Goal: Task Accomplishment & Management: Manage account settings

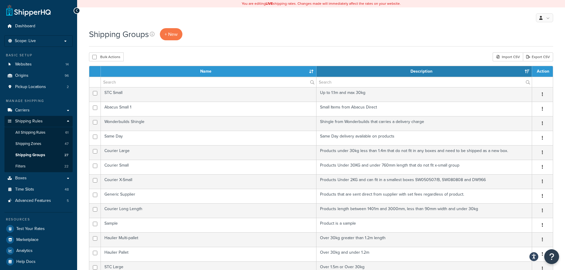
select select "15"
click at [32, 120] on span "Shipping Rules" at bounding box center [29, 121] width 28 height 5
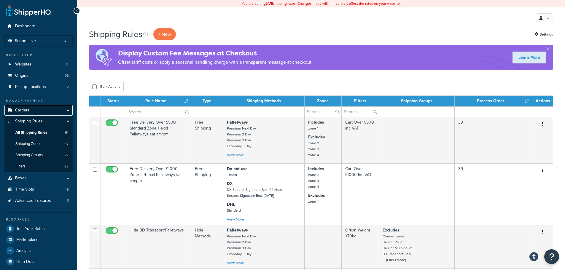
click at [39, 109] on link "Carriers" at bounding box center [38, 110] width 68 height 11
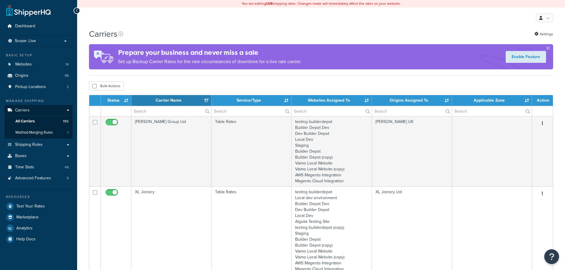
select select "15"
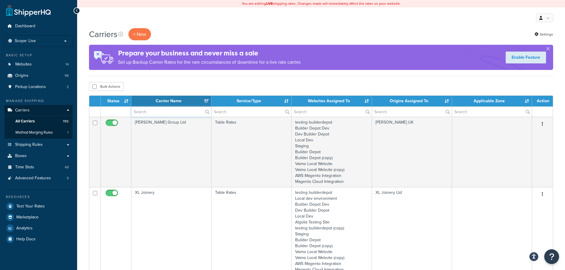
click at [148, 114] on input "text" at bounding box center [171, 112] width 80 height 10
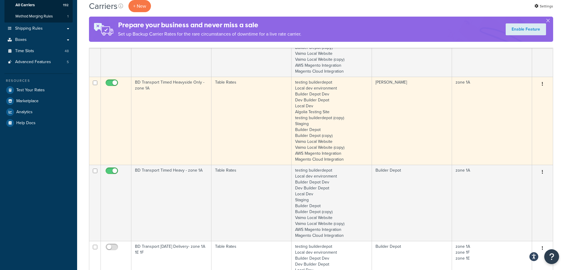
scroll to position [119, 0]
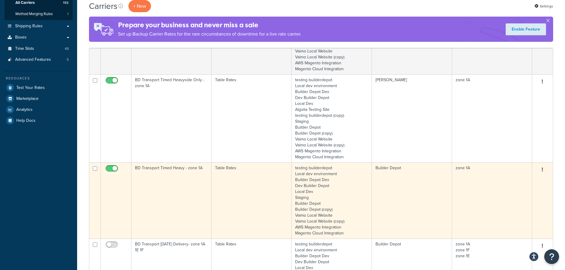
type input "1a"
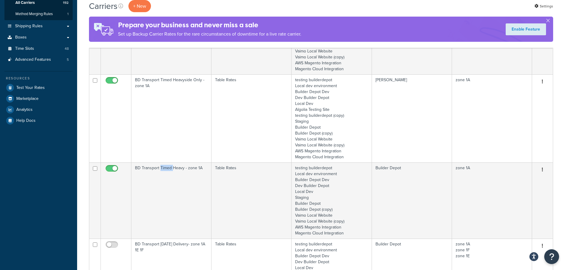
click at [159, 181] on td "BD Transport Timed Heavy - zone 1A" at bounding box center [171, 201] width 80 height 76
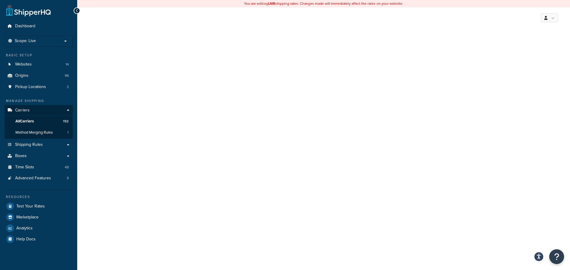
select select "25"
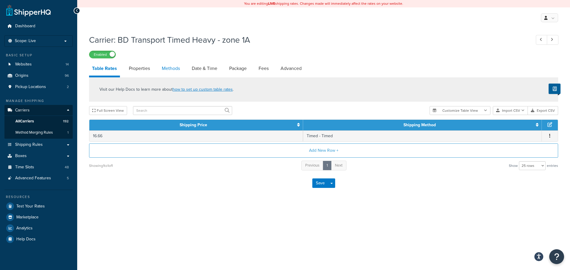
click at [169, 72] on link "Methods" at bounding box center [171, 68] width 24 height 14
select select "25"
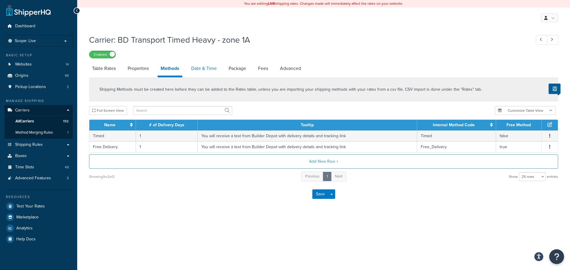
drag, startPoint x: 202, startPoint y: 65, endPoint x: 203, endPoint y: 71, distance: 6.0
click at [202, 65] on link "Date & Time" at bounding box center [203, 68] width 31 height 14
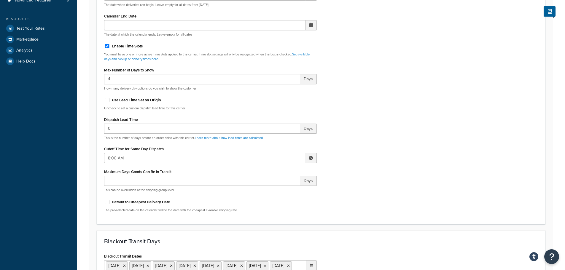
scroll to position [237, 0]
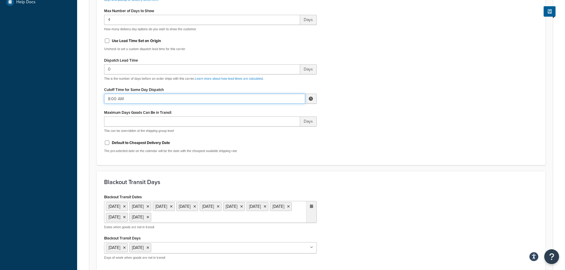
click at [121, 101] on input "8:00 AM" at bounding box center [204, 99] width 201 height 10
click at [265, 131] on span "▼" at bounding box center [267, 130] width 12 height 12
type input "7:00 AM"
click at [364, 155] on div "Include Delivery Date Information: No, just show shipping rates Show Calendar S…" at bounding box center [321, 18] width 443 height 279
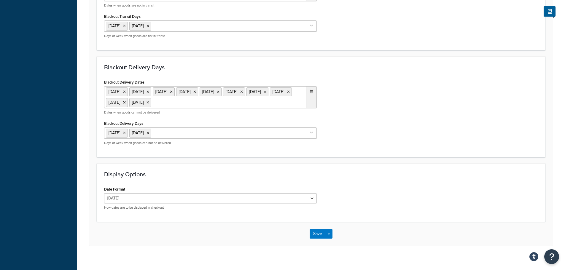
scroll to position [465, 0]
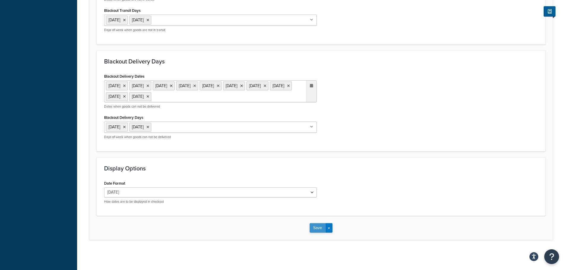
click at [313, 226] on button "Save" at bounding box center [318, 227] width 16 height 9
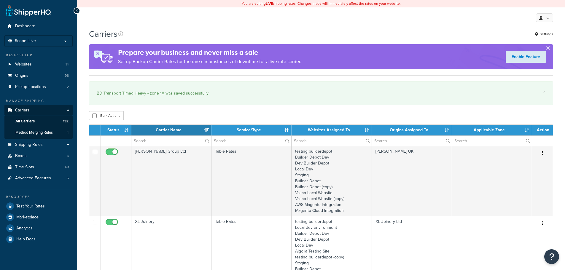
select select "15"
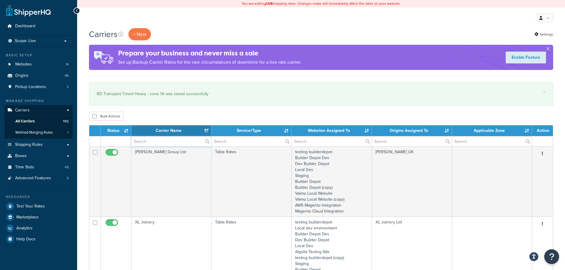
click at [144, 139] on input "text" at bounding box center [171, 141] width 80 height 10
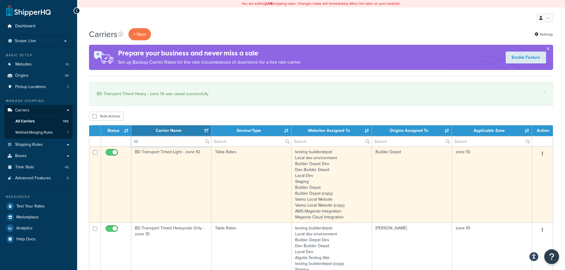
type input "1d"
click at [144, 169] on td "BD Transport Timed Light - zone 1D" at bounding box center [171, 185] width 80 height 76
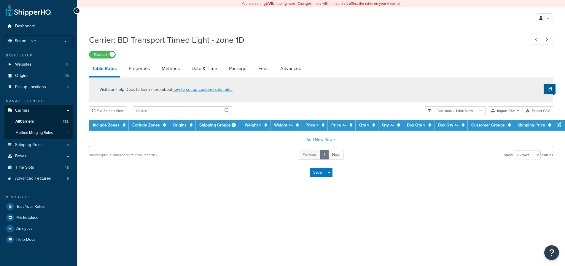
select select "25"
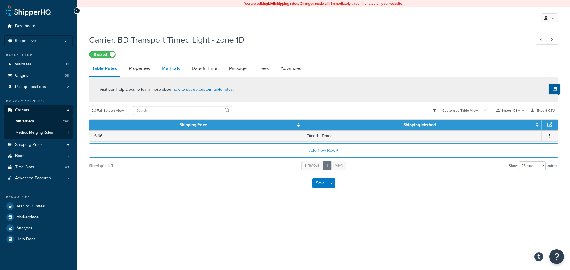
click at [160, 69] on link "Methods" at bounding box center [171, 68] width 24 height 14
select select "25"
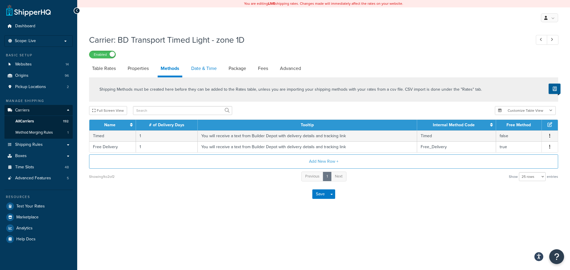
click at [214, 66] on link "Date & Time" at bounding box center [203, 68] width 31 height 14
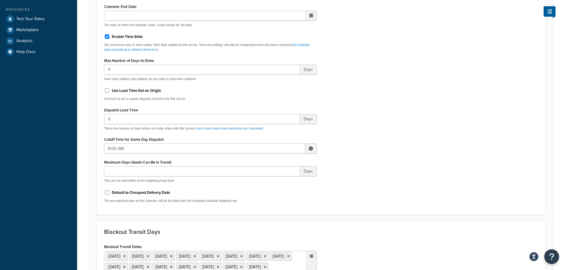
scroll to position [208, 0]
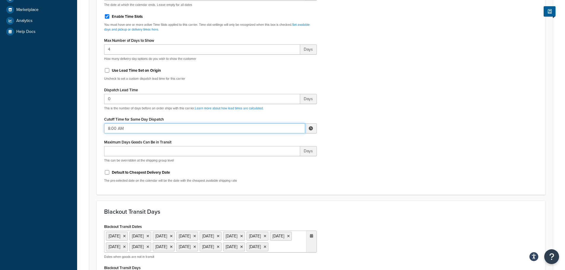
click at [133, 126] on input "8:00 AM" at bounding box center [204, 128] width 201 height 10
click at [269, 156] on span "▼" at bounding box center [267, 159] width 12 height 12
type input "7:00 AM"
click at [385, 153] on div "Include Delivery Date Information: No, just show shipping rates Show Calendar S…" at bounding box center [321, 47] width 443 height 279
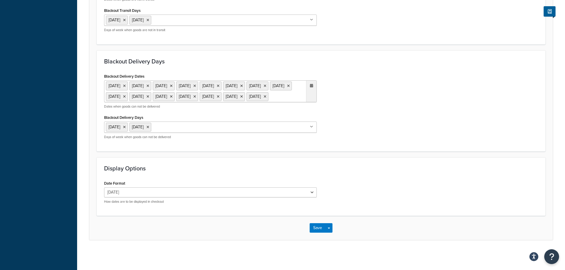
scroll to position [487, 0]
click at [318, 228] on button "Save" at bounding box center [318, 227] width 16 height 9
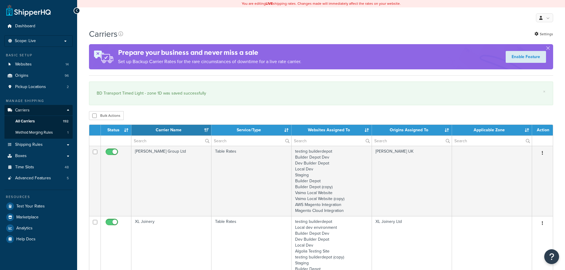
select select "15"
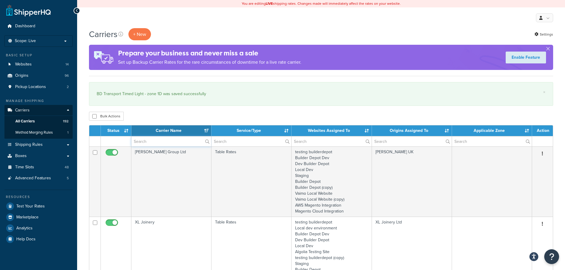
click at [150, 141] on input "text" at bounding box center [171, 141] width 80 height 10
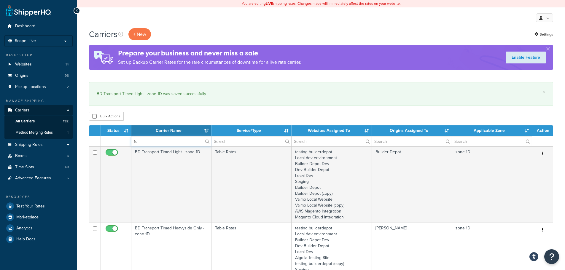
drag, startPoint x: 142, startPoint y: 142, endPoint x: 135, endPoint y: 141, distance: 6.6
click at [135, 141] on input "1d" at bounding box center [171, 141] width 80 height 10
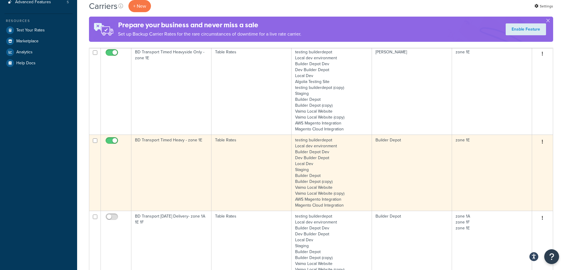
scroll to position [178, 0]
type input "1e"
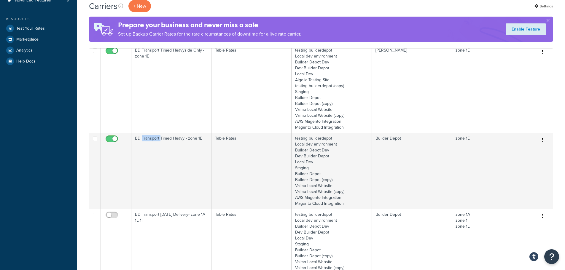
click at [151, 160] on td "BD Transport Timed Heavy - zone 1E" at bounding box center [171, 171] width 80 height 76
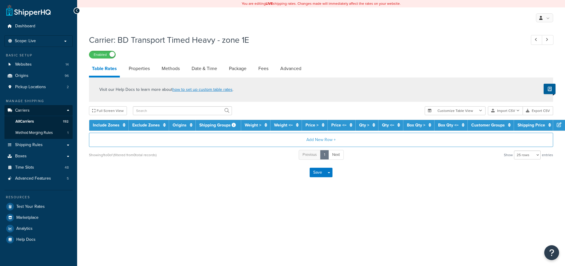
select select "25"
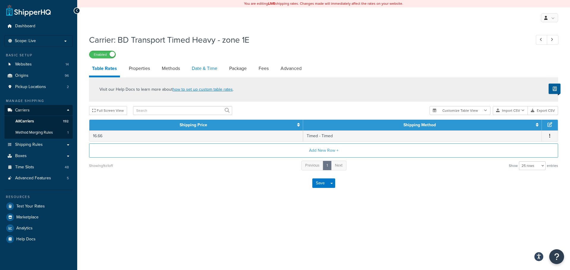
click at [202, 68] on link "Date & Time" at bounding box center [204, 68] width 31 height 14
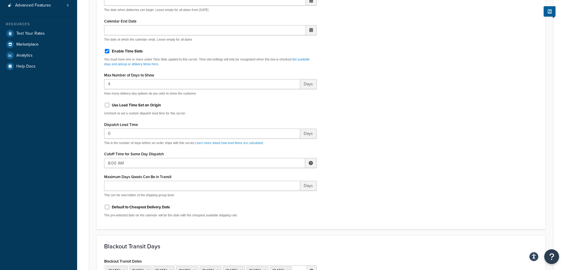
scroll to position [178, 0]
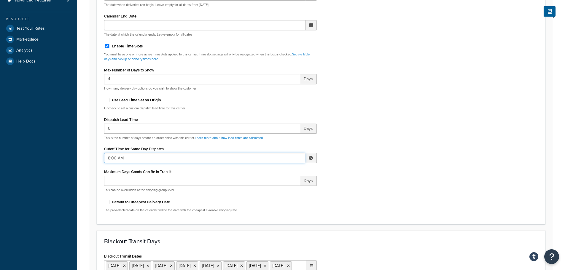
click at [115, 158] on input "8:00 AM" at bounding box center [204, 158] width 201 height 10
click at [271, 190] on span "▼" at bounding box center [267, 189] width 12 height 12
type input "7:00 AM"
click at [374, 190] on div "Include Delivery Date Information: No, just show shipping rates Show Calendar S…" at bounding box center [321, 77] width 443 height 279
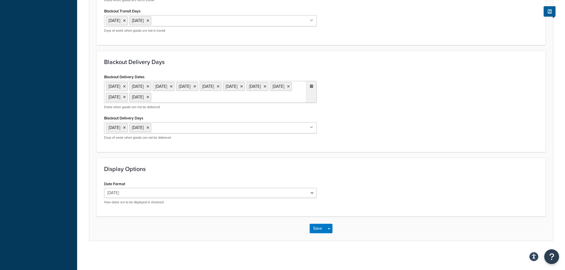
scroll to position [465, 0]
click at [321, 227] on button "Save" at bounding box center [318, 227] width 16 height 9
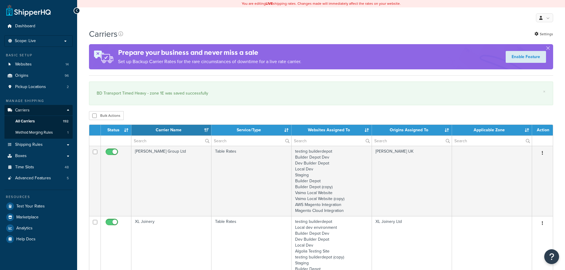
select select "15"
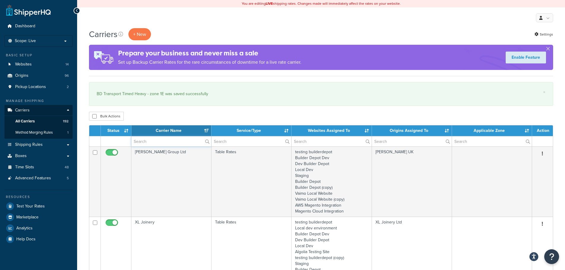
click at [143, 142] on input "text" at bounding box center [171, 141] width 80 height 10
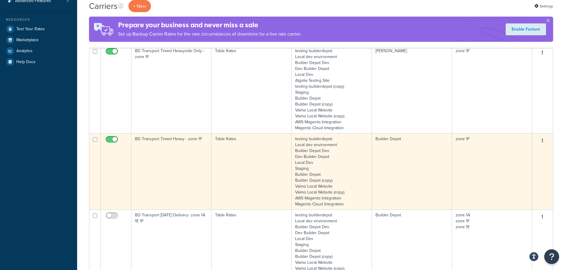
scroll to position [178, 0]
type input "1f"
click at [148, 152] on td "BD Transport Timed Heavy - zone 1F" at bounding box center [171, 171] width 80 height 76
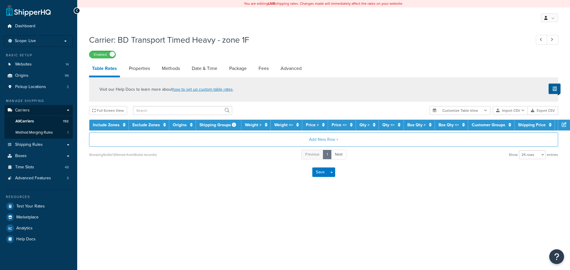
select select "25"
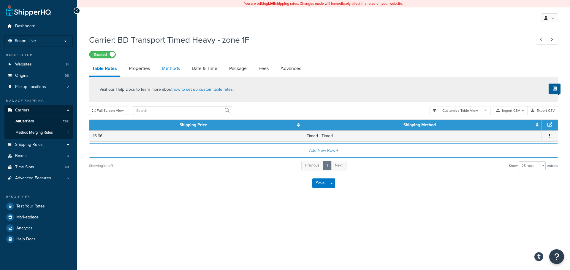
click at [176, 69] on link "Methods" at bounding box center [171, 68] width 24 height 14
select select "25"
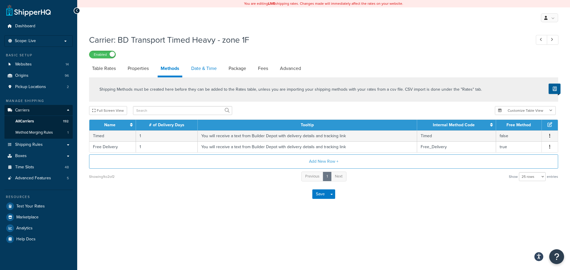
click at [206, 70] on link "Date & Time" at bounding box center [203, 68] width 31 height 14
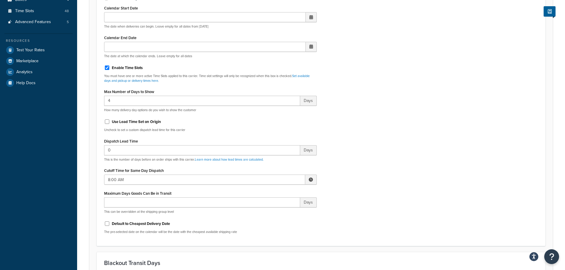
scroll to position [208, 0]
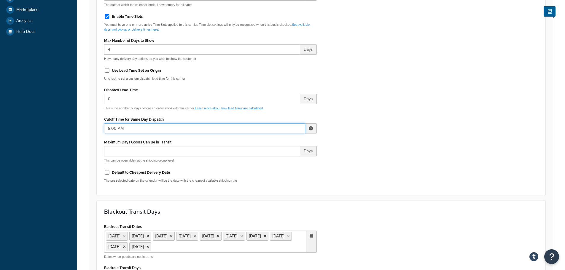
click at [149, 128] on input "8:00 AM" at bounding box center [204, 128] width 201 height 10
click at [269, 161] on span "▼" at bounding box center [267, 159] width 12 height 12
type input "7:00 AM"
click at [370, 155] on div "Include Delivery Date Information: No, just show shipping rates Show Calendar S…" at bounding box center [321, 47] width 443 height 279
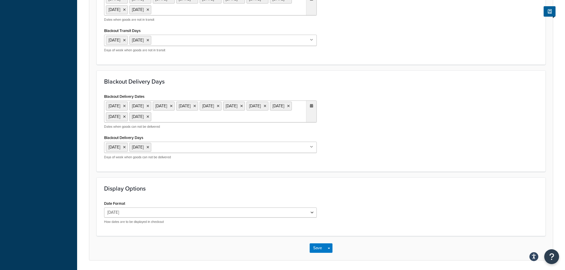
scroll to position [465, 0]
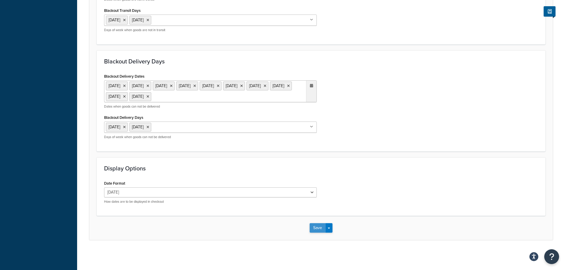
click at [317, 231] on button "Save" at bounding box center [318, 227] width 16 height 9
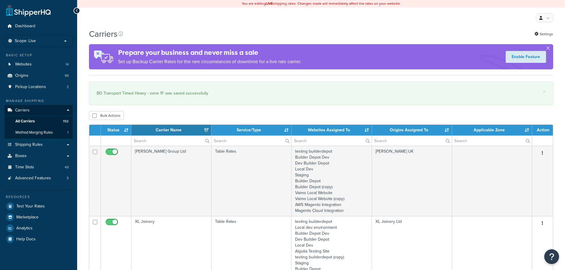
select select "15"
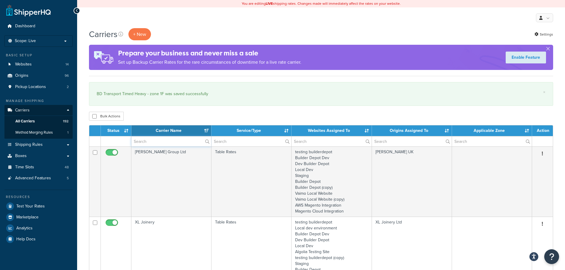
click at [151, 138] on input "text" at bounding box center [171, 141] width 80 height 10
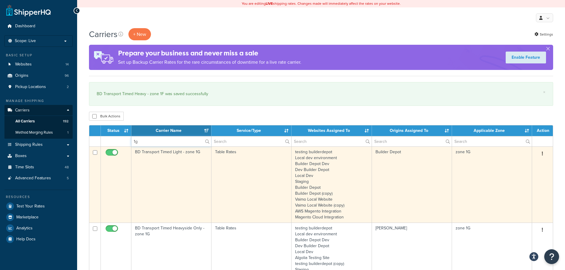
type input "1g"
click at [231, 185] on td "Table Rates" at bounding box center [252, 185] width 80 height 76
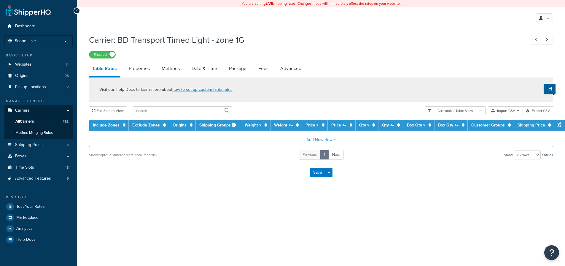
select select "25"
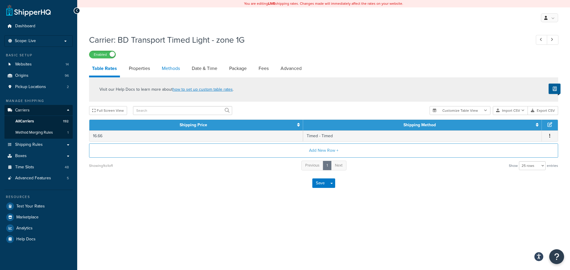
click at [177, 68] on link "Methods" at bounding box center [171, 68] width 24 height 14
select select "25"
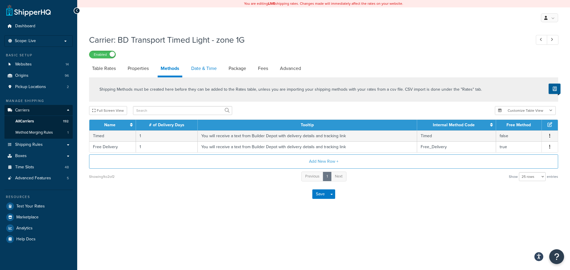
click at [193, 68] on link "Date & Time" at bounding box center [203, 68] width 31 height 14
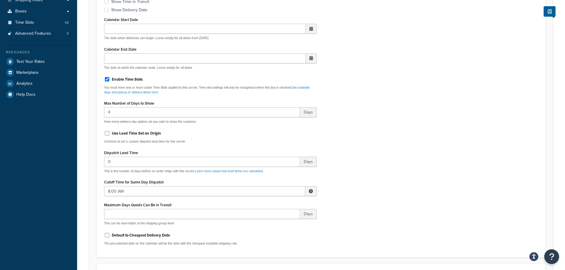
scroll to position [148, 0]
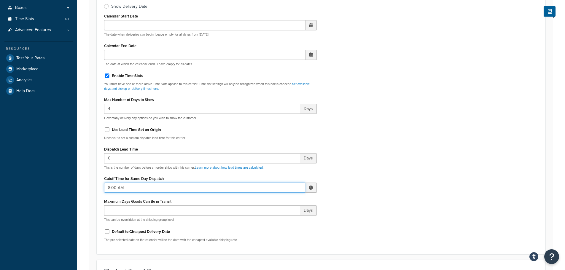
click at [114, 186] on input "8:00 AM" at bounding box center [204, 188] width 201 height 10
click at [271, 216] on span "▼" at bounding box center [267, 219] width 12 height 12
type input "7:00 AM"
click at [388, 203] on div "Include Delivery Date Information: No, just show shipping rates Show Calendar S…" at bounding box center [321, 107] width 443 height 279
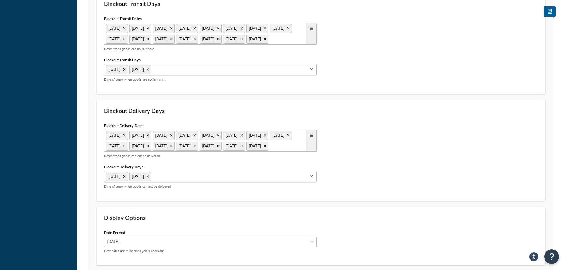
scroll to position [487, 0]
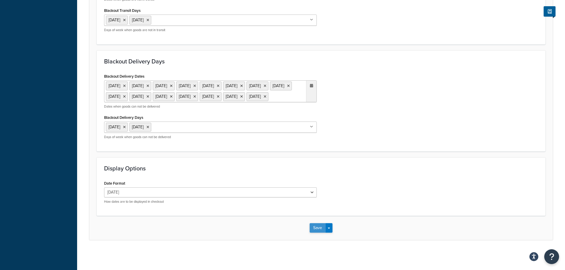
click at [319, 229] on button "Save" at bounding box center [318, 227] width 16 height 9
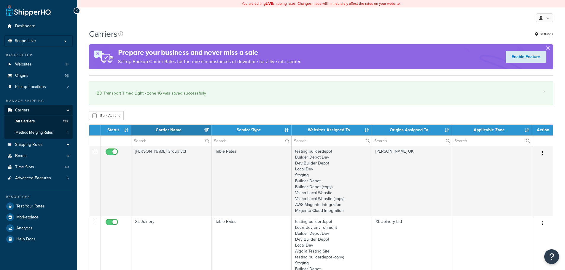
select select "15"
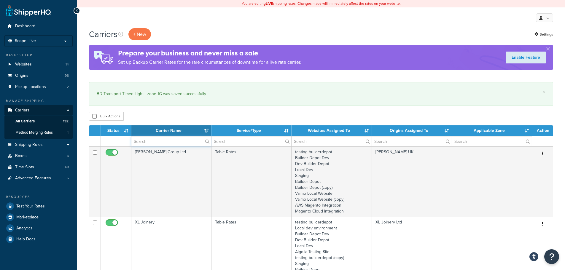
click at [145, 145] on input "text" at bounding box center [171, 141] width 80 height 10
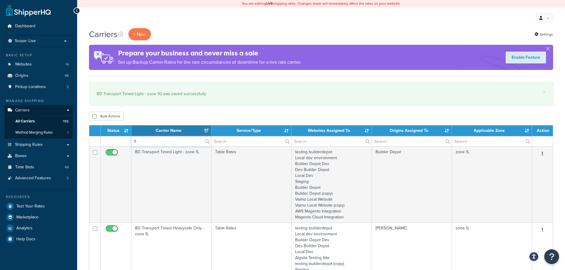
type input "1l"
click at [159, 119] on div "Bulk Actions Duplicate Delete" at bounding box center [321, 116] width 464 height 9
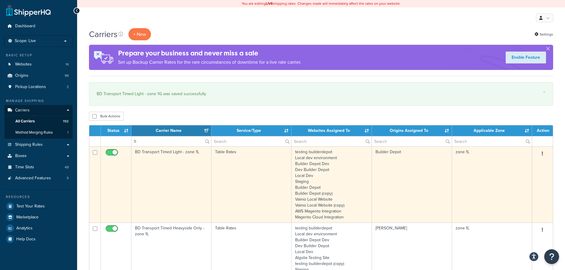
click at [168, 182] on td "BD Transport Timed Light - zone 1L" at bounding box center [171, 185] width 80 height 76
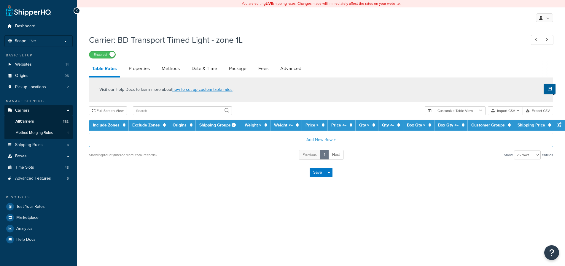
select select "25"
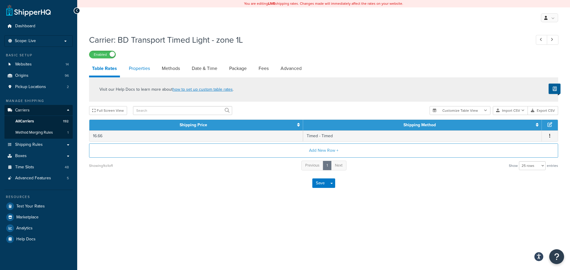
click at [142, 70] on link "Properties" at bounding box center [139, 68] width 27 height 14
select select "HIGHEST"
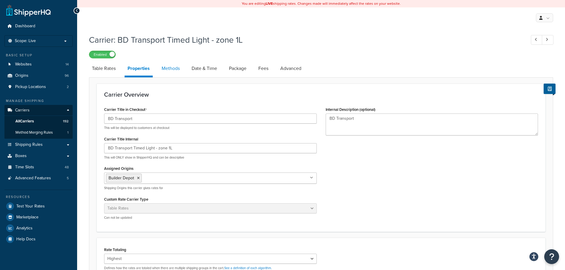
click at [172, 70] on link "Methods" at bounding box center [171, 68] width 24 height 14
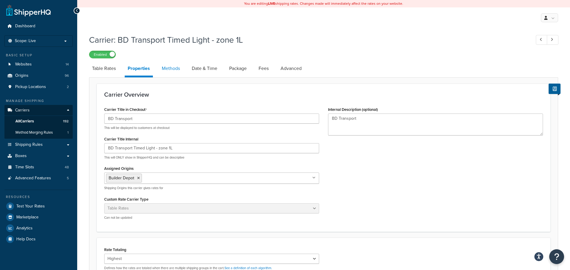
select select "25"
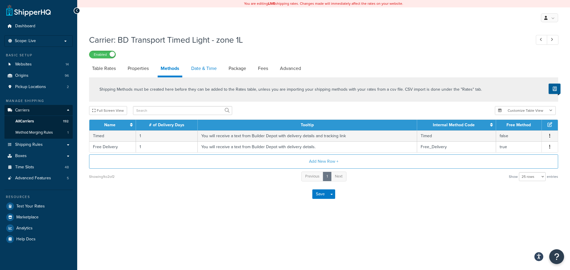
click at [196, 72] on link "Date & Time" at bounding box center [203, 68] width 31 height 14
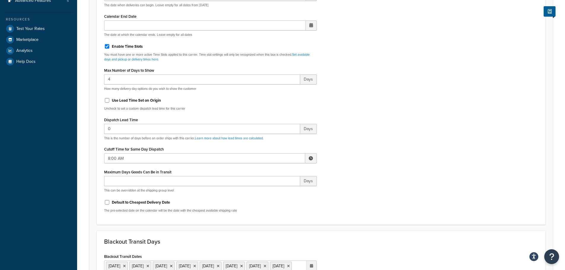
scroll to position [178, 0]
click at [128, 161] on input "8:00 AM" at bounding box center [204, 158] width 201 height 10
click at [264, 190] on span "▼" at bounding box center [267, 189] width 12 height 12
type input "7:00 AM"
click at [371, 180] on div "Include Delivery Date Information: No, just show shipping rates Show Calendar S…" at bounding box center [321, 77] width 443 height 279
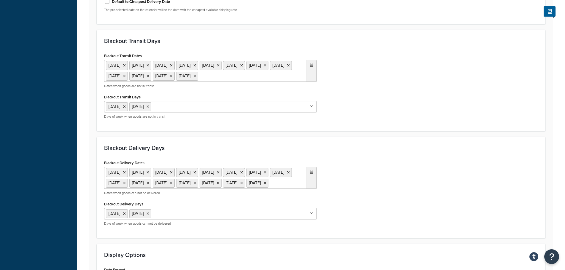
scroll to position [487, 0]
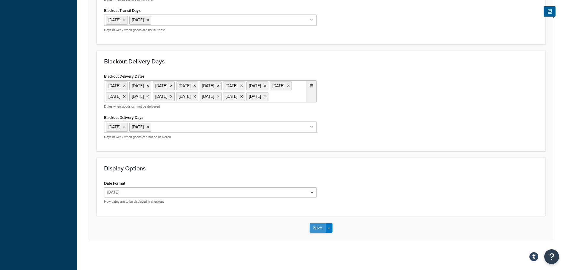
click at [318, 230] on button "Save" at bounding box center [318, 227] width 16 height 9
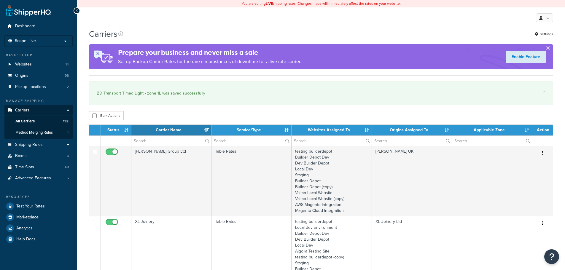
select select "15"
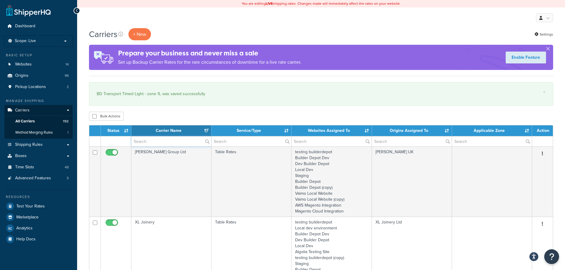
click at [146, 140] on input "text" at bounding box center [171, 141] width 80 height 10
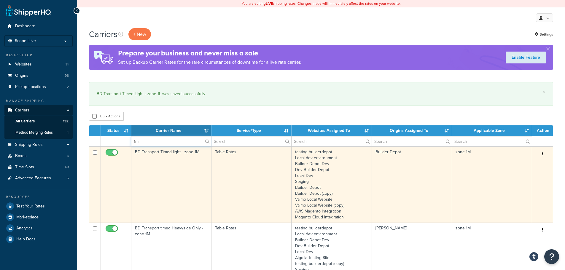
type input "1m"
click at [141, 185] on td "BD Transport Timed light - zone 1M" at bounding box center [171, 185] width 80 height 76
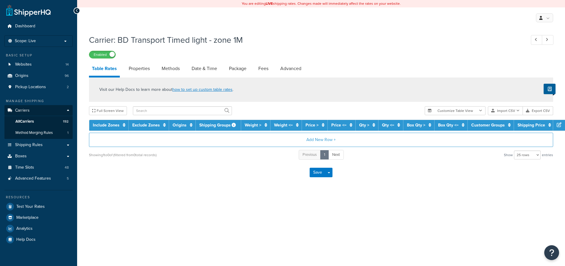
select select "25"
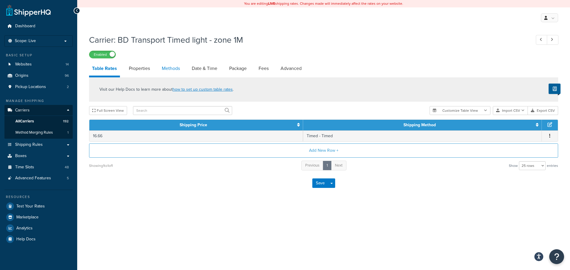
click at [173, 71] on link "Methods" at bounding box center [171, 68] width 24 height 14
select select "25"
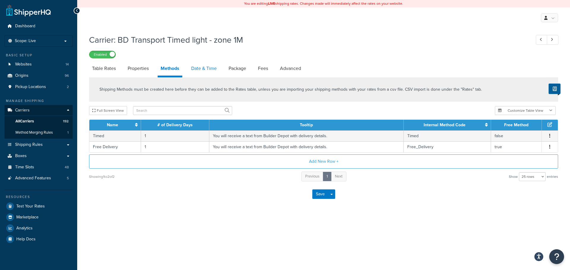
click at [205, 71] on link "Date & Time" at bounding box center [203, 68] width 31 height 14
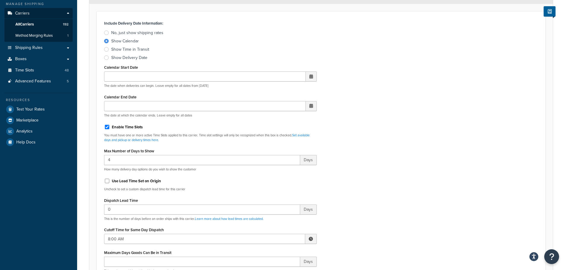
scroll to position [208, 0]
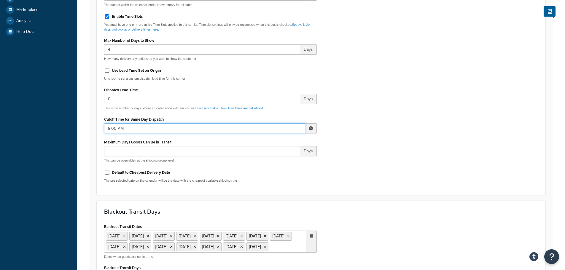
click at [121, 133] on input "8:00 AM" at bounding box center [204, 128] width 201 height 10
click at [264, 161] on span "▼" at bounding box center [267, 159] width 12 height 12
type input "7:00 AM"
click at [379, 166] on div "Include Delivery Date Information: No, just show shipping rates Show Calendar S…" at bounding box center [321, 47] width 443 height 279
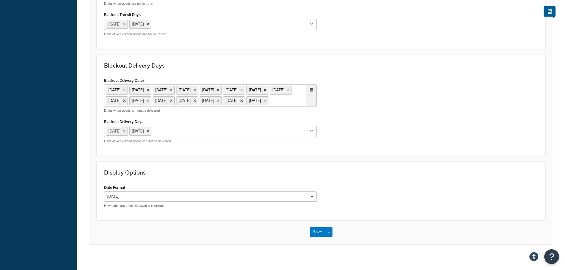
scroll to position [487, 0]
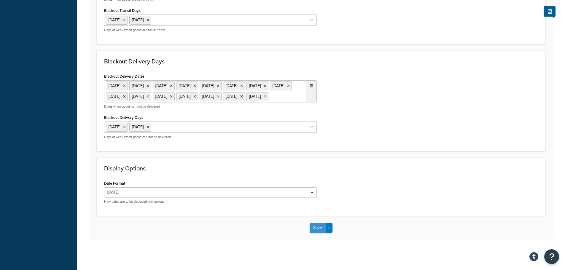
click at [321, 228] on button "Save" at bounding box center [318, 227] width 16 height 9
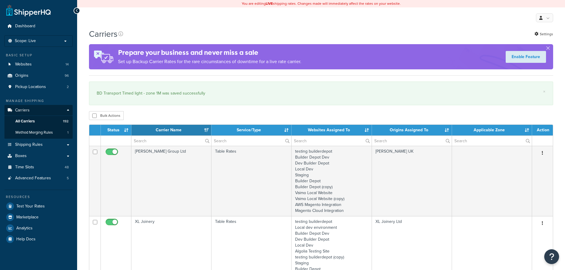
select select "15"
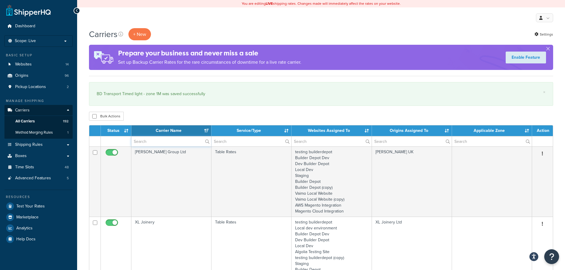
click at [145, 142] on input "text" at bounding box center [171, 141] width 80 height 10
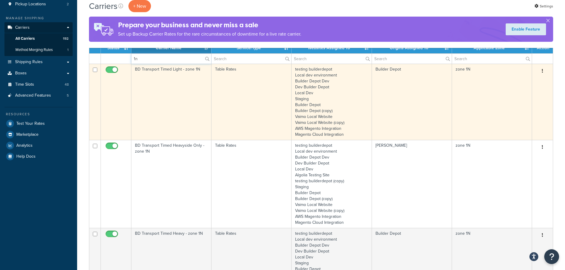
scroll to position [89, 0]
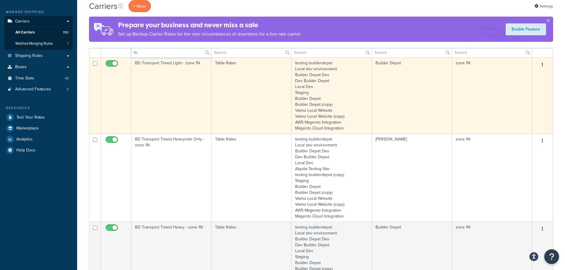
type input "1n"
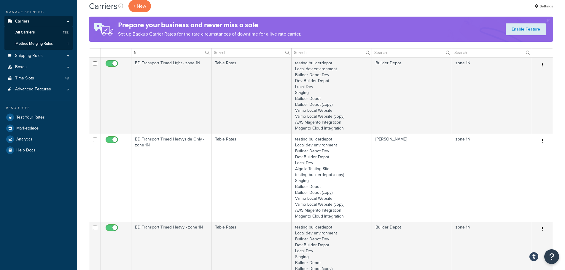
click at [149, 174] on td "BD Transport Timed Heavyside Only - zone 1N" at bounding box center [171, 178] width 80 height 88
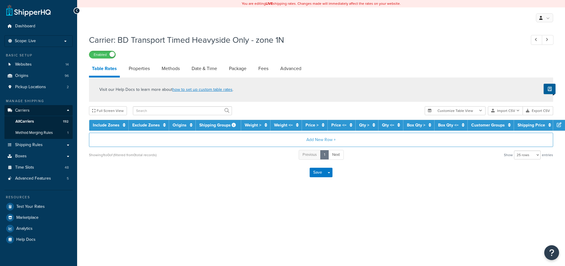
select select "25"
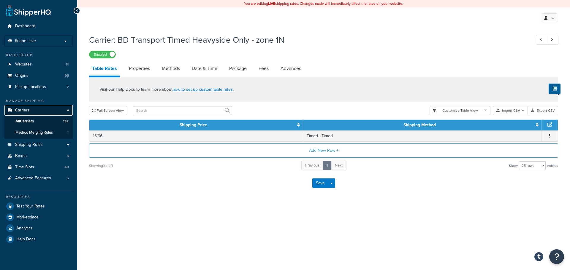
click at [33, 110] on link "Carriers" at bounding box center [38, 110] width 68 height 11
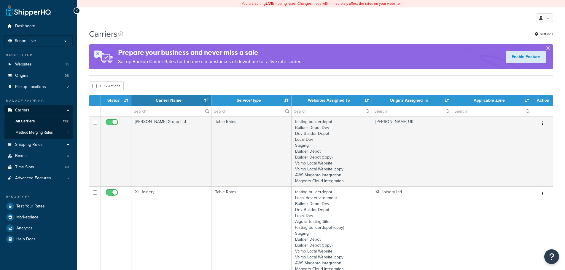
select select "15"
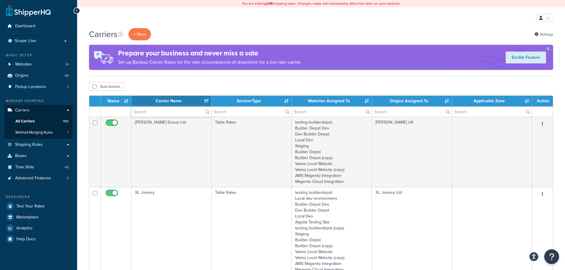
click at [166, 113] on input "text" at bounding box center [171, 112] width 80 height 10
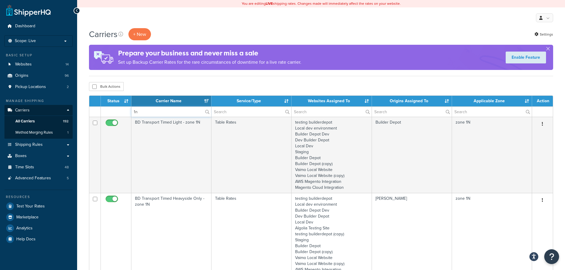
type input "1n"
click at [179, 87] on div "Bulk Actions Duplicate Delete" at bounding box center [321, 86] width 464 height 9
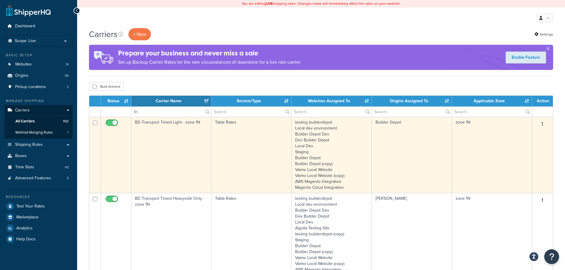
click at [172, 167] on td "BD Transport Timed Light - zone 1N" at bounding box center [171, 155] width 80 height 76
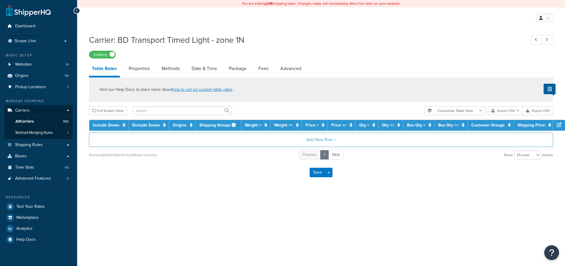
select select "25"
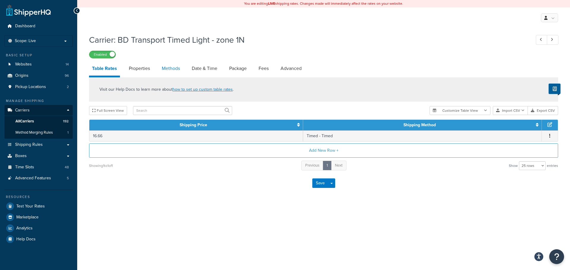
click at [174, 71] on link "Methods" at bounding box center [171, 68] width 24 height 14
select select "25"
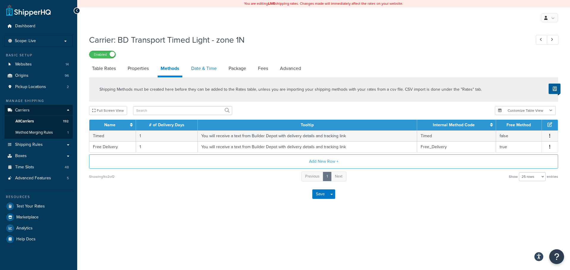
click at [205, 67] on link "Date & Time" at bounding box center [203, 68] width 31 height 14
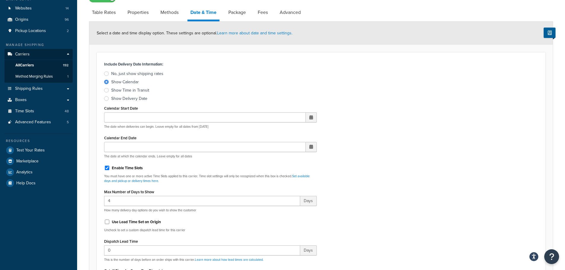
scroll to position [148, 0]
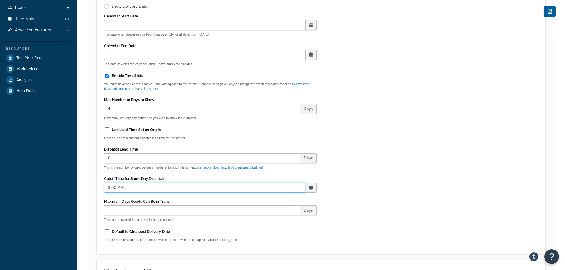
click at [118, 186] on input "8:00 AM" at bounding box center [204, 188] width 201 height 10
click at [266, 221] on span "▼" at bounding box center [267, 219] width 12 height 12
type input "7:00 AM"
click at [352, 204] on div "Include Delivery Date Information: No, just show shipping rates Show Calendar S…" at bounding box center [321, 107] width 443 height 279
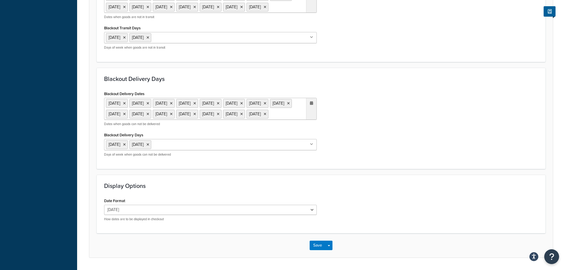
scroll to position [487, 0]
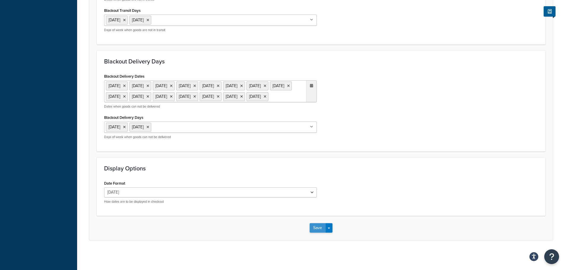
click at [315, 228] on button "Save" at bounding box center [318, 227] width 16 height 9
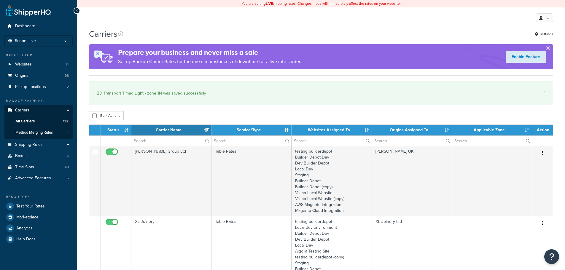
select select "15"
